Goal: Task Accomplishment & Management: Manage account settings

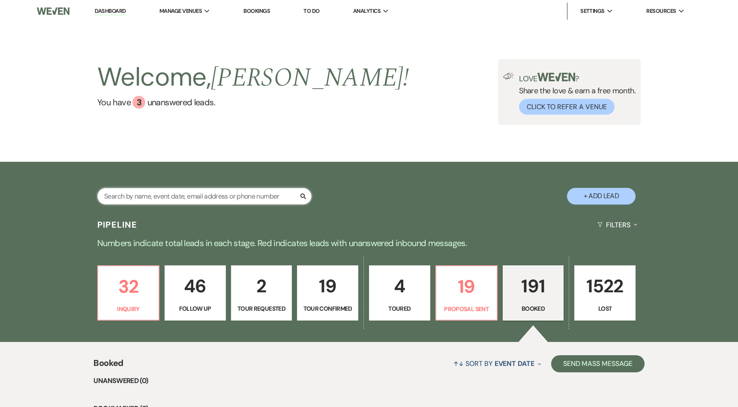
click at [200, 197] on input "text" at bounding box center [204, 196] width 214 height 17
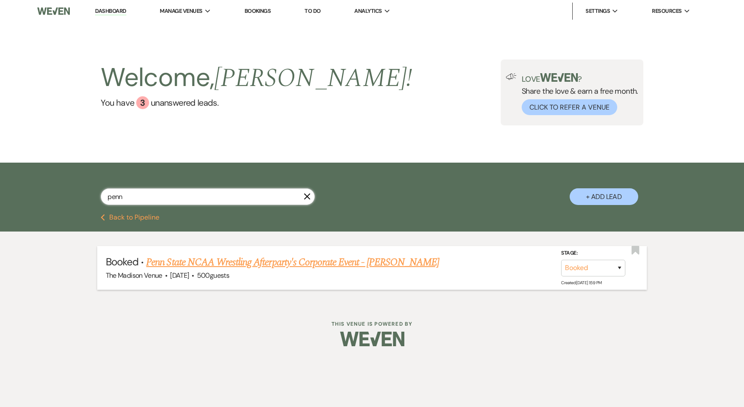
type input "penn"
click at [220, 258] on link "Penn State NCAA Wrestling Afterparty's Corporate Event - [PERSON_NAME]" at bounding box center [292, 262] width 293 height 15
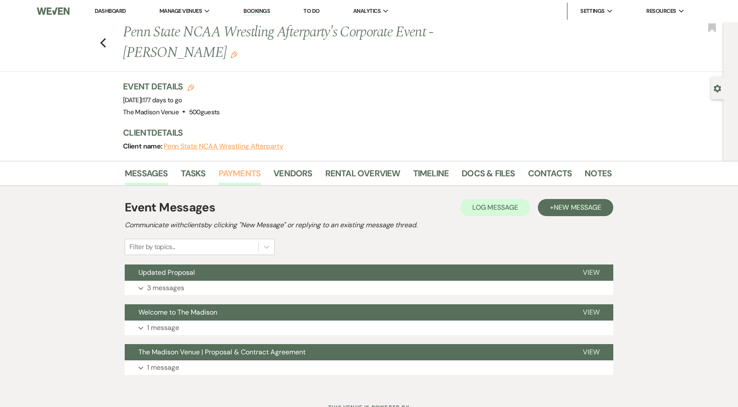
click at [239, 167] on link "Payments" at bounding box center [239, 176] width 42 height 19
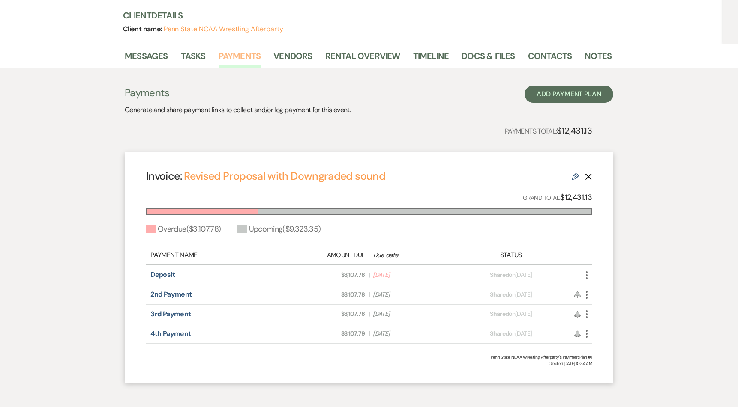
scroll to position [119, 0]
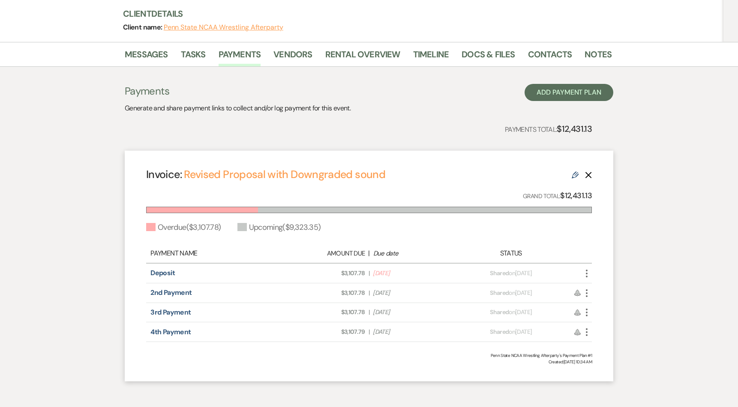
click at [587, 269] on icon "More" at bounding box center [586, 274] width 10 height 10
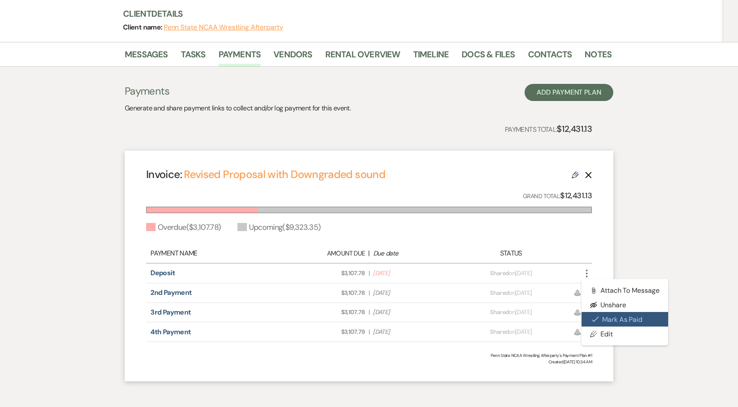
click at [613, 312] on button "Check [PERSON_NAME] [PERSON_NAME] as Paid" at bounding box center [624, 319] width 87 height 15
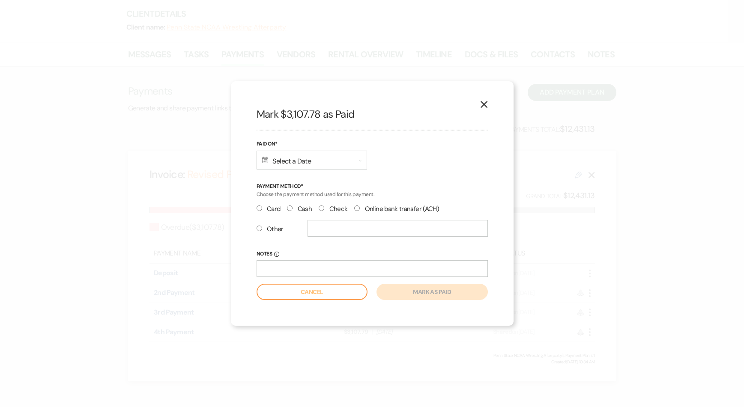
click at [320, 209] on input "Check" at bounding box center [322, 209] width 6 height 6
radio input "true"
click at [301, 161] on div "Calendar Select a Date Expand" at bounding box center [312, 160] width 111 height 19
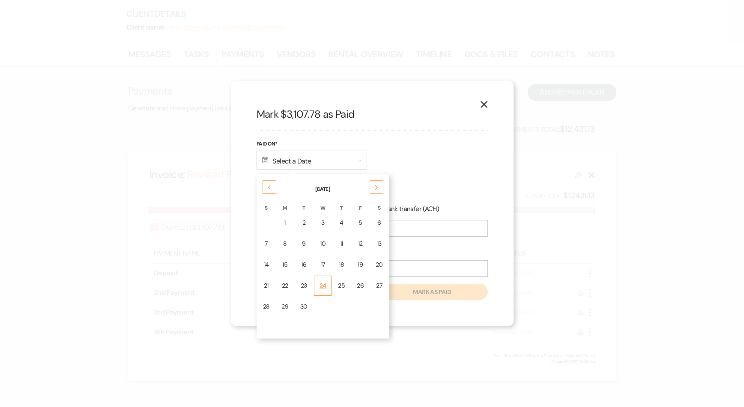
click at [320, 283] on div "24" at bounding box center [323, 285] width 7 height 9
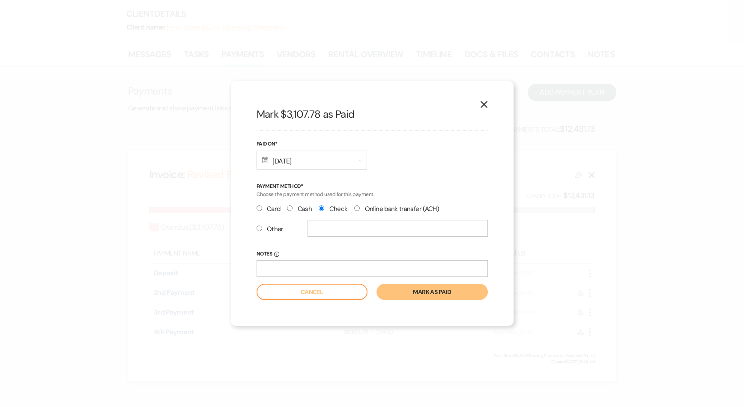
click at [420, 292] on button "Mark as paid" at bounding box center [432, 292] width 111 height 16
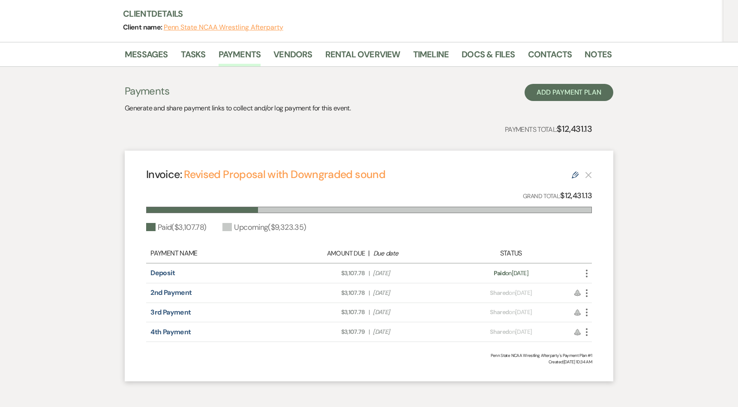
click at [660, 212] on div "Messages Tasks Payments Vendors Rental Overview Timeline Docs & Files Contacts …" at bounding box center [369, 216] width 738 height 348
click at [660, 182] on div "Messages Tasks Payments Vendors Rental Overview Timeline Docs & Files Contacts …" at bounding box center [369, 216] width 738 height 348
